Goal: Information Seeking & Learning: Learn about a topic

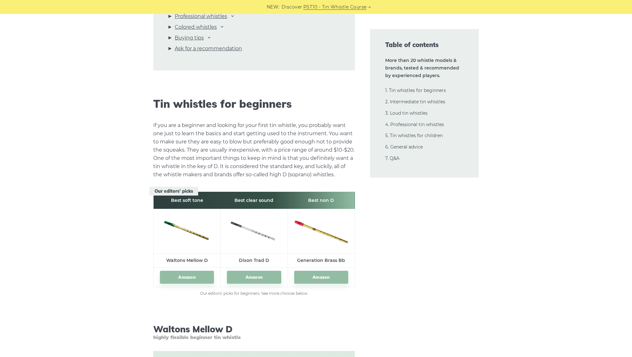
scroll to position [766, 0]
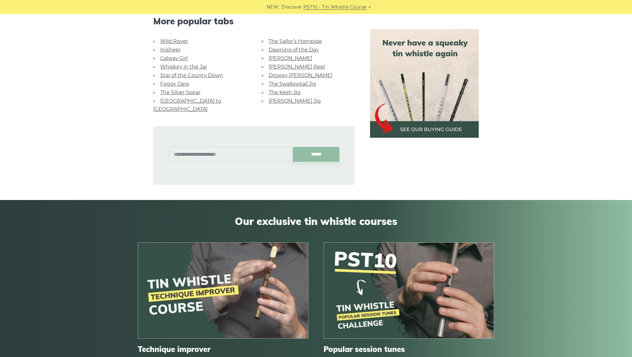
scroll to position [361, 0]
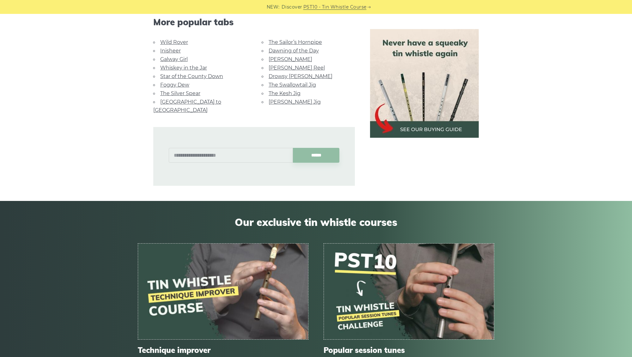
click at [288, 92] on link "The Kesh Jig" at bounding box center [284, 93] width 32 height 6
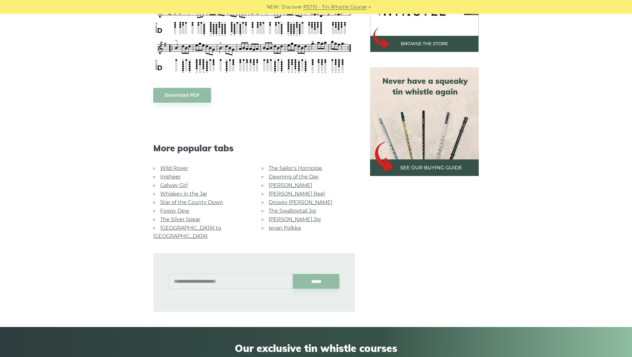
scroll to position [239, 0]
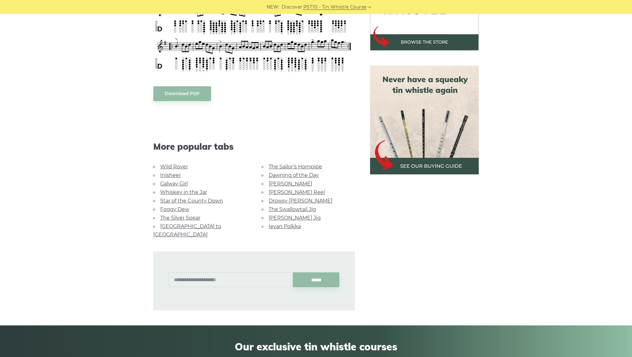
click at [181, 184] on link "Galway Girl" at bounding box center [173, 184] width 27 height 6
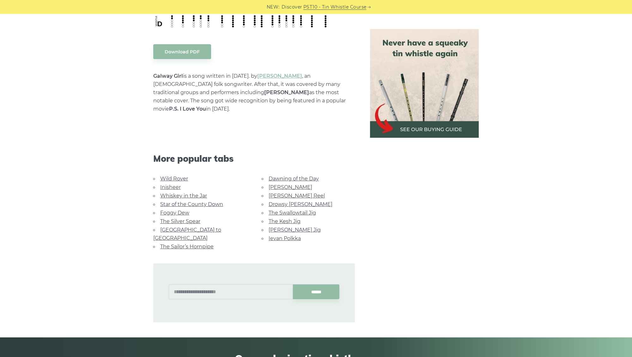
scroll to position [335, 0]
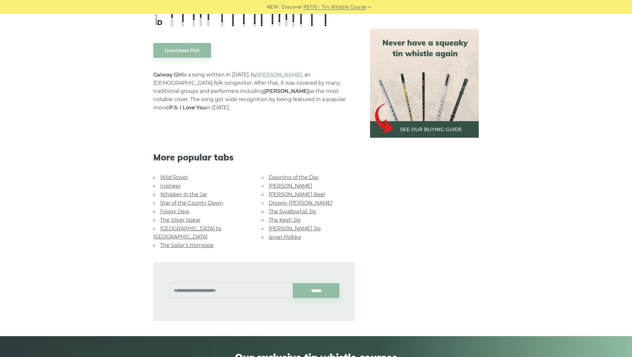
click at [176, 191] on link "Whiskey in the Jar" at bounding box center [183, 194] width 47 height 6
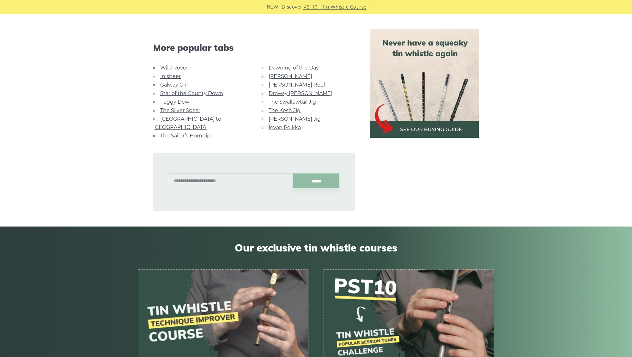
scroll to position [407, 0]
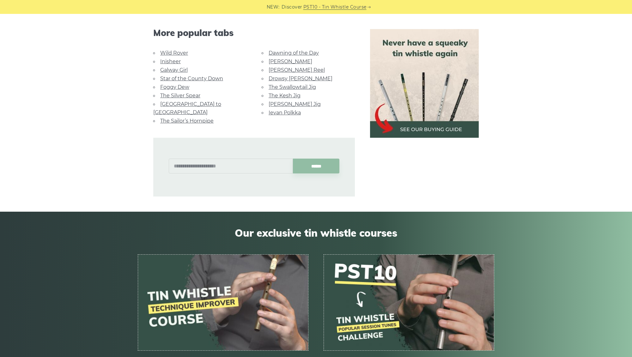
click at [204, 101] on link "[GEOGRAPHIC_DATA] to [GEOGRAPHIC_DATA]" at bounding box center [187, 108] width 68 height 14
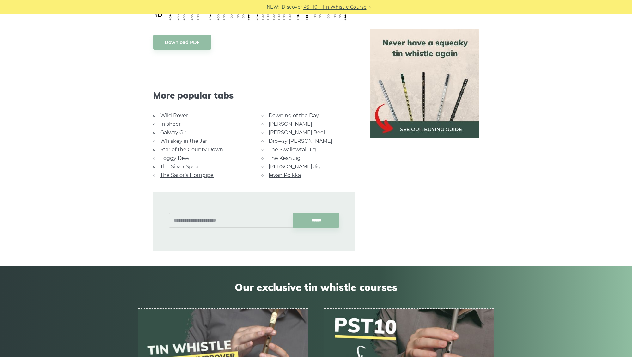
scroll to position [319, 0]
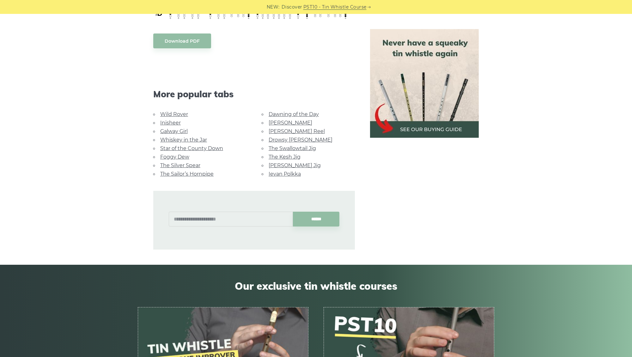
click at [295, 111] on link "Dawning of the Day" at bounding box center [293, 114] width 50 height 6
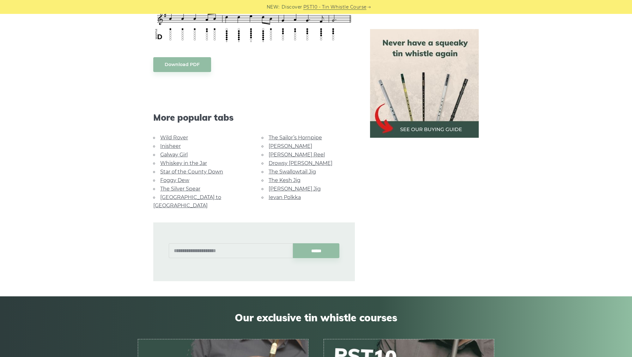
scroll to position [328, 0]
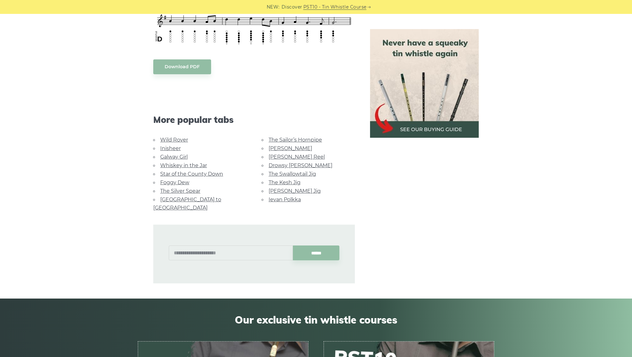
click at [181, 165] on link "Whiskey in the Jar" at bounding box center [183, 165] width 47 height 6
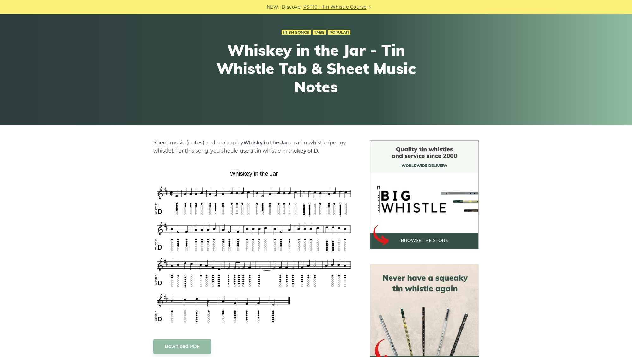
scroll to position [42, 0]
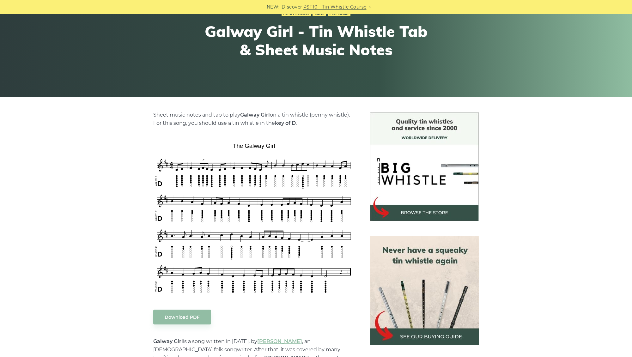
scroll to position [69, 0]
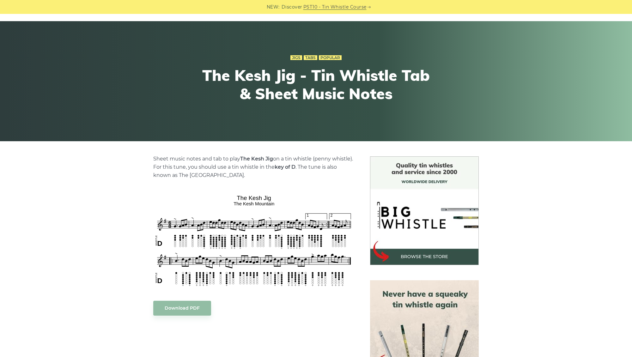
scroll to position [25, 0]
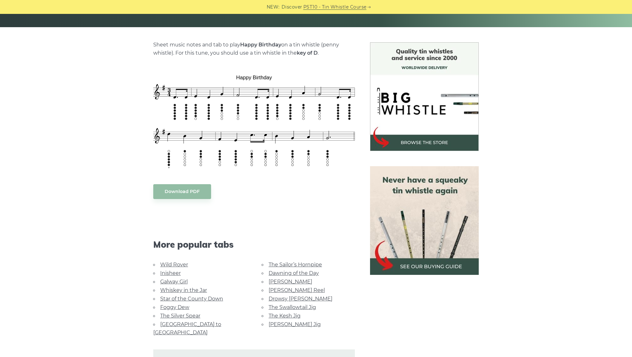
scroll to position [139, 0]
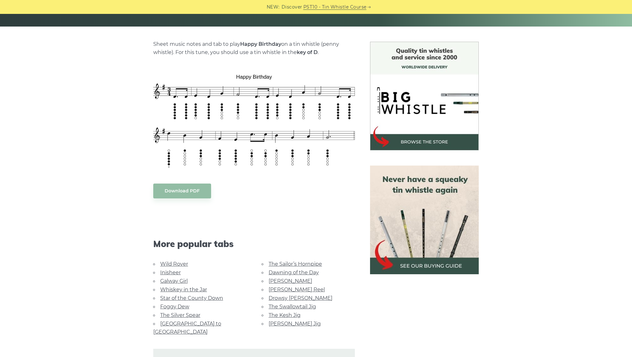
click at [396, 207] on img at bounding box center [424, 220] width 109 height 109
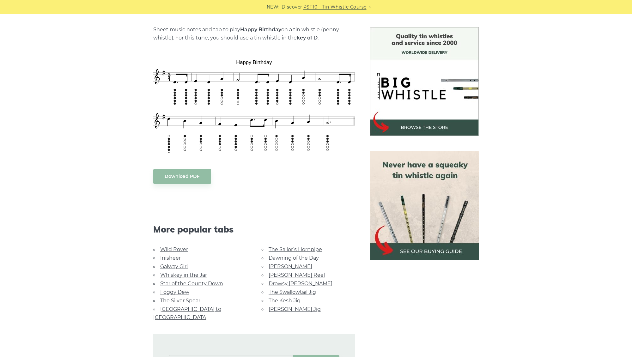
scroll to position [155, 0]
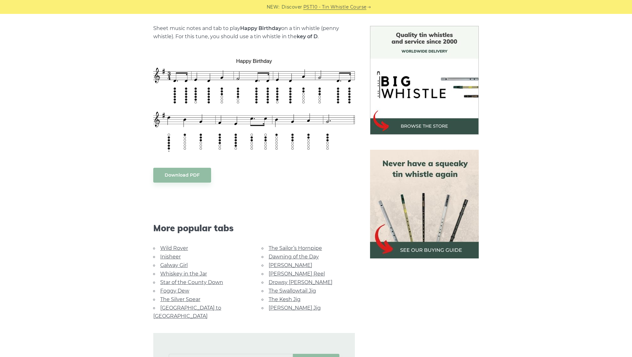
click at [183, 288] on link "Foggy Dew" at bounding box center [174, 291] width 29 height 6
click at [171, 250] on link "Wild Rover" at bounding box center [174, 248] width 28 height 6
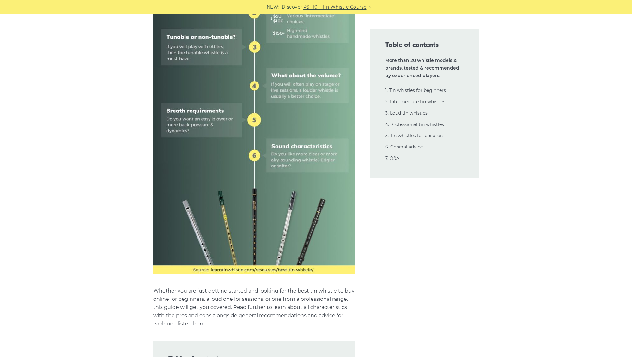
scroll to position [378, 0]
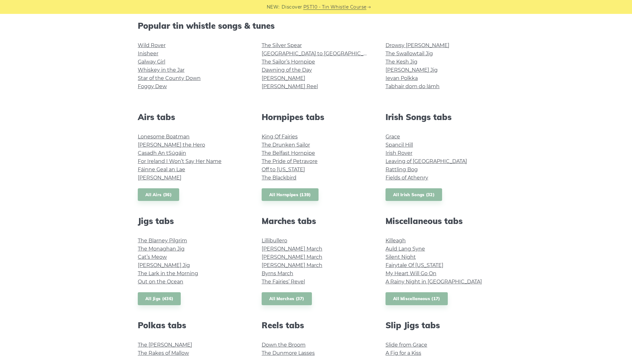
scroll to position [160, 0]
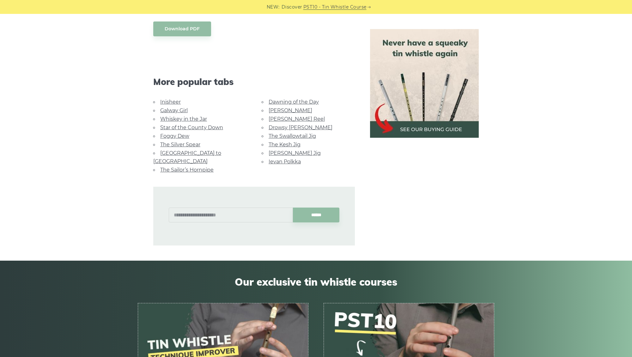
scroll to position [575, 0]
